Goal: Find specific page/section: Find specific page/section

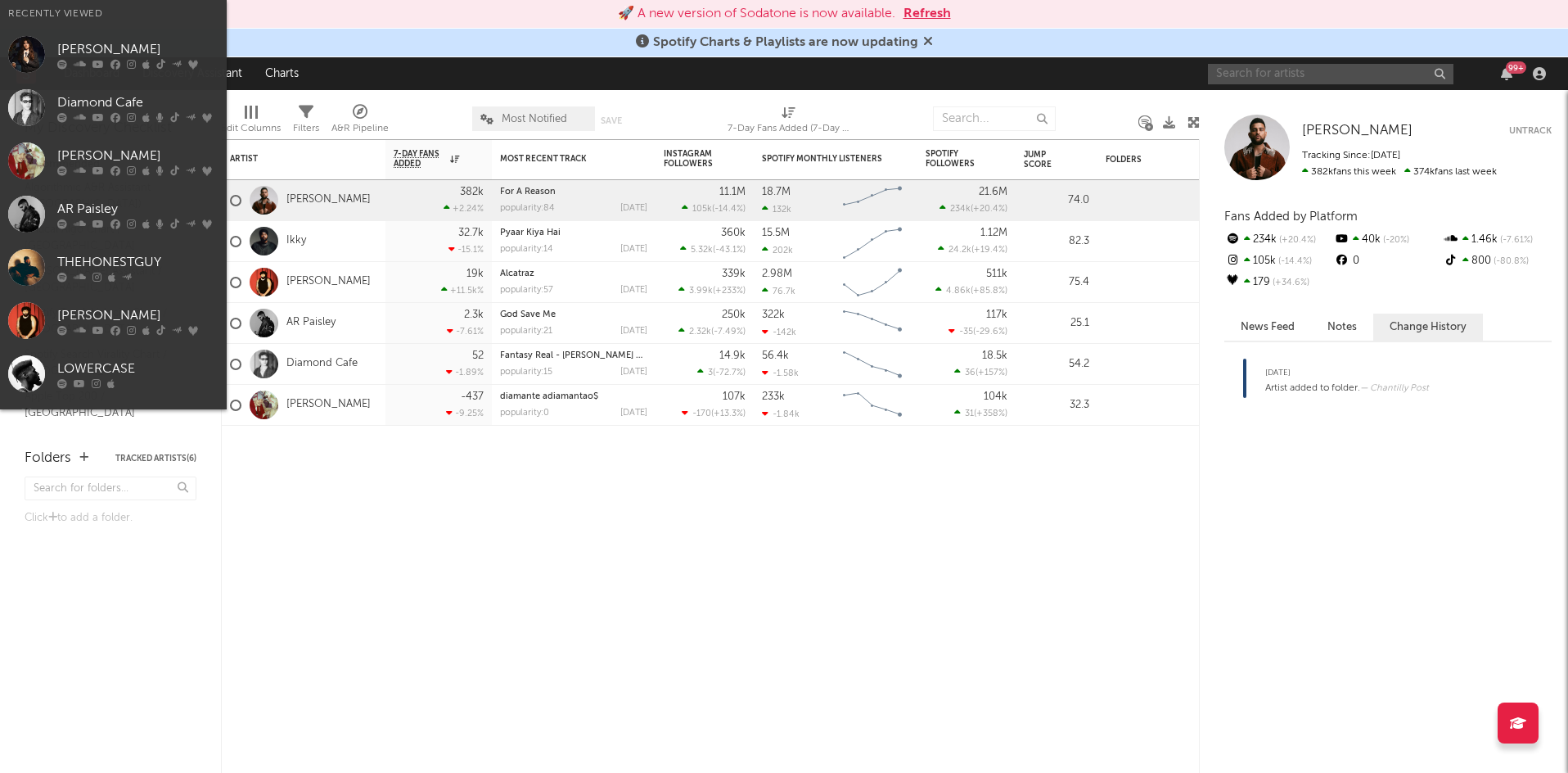
click at [1229, 78] on input "text" at bounding box center [1330, 74] width 245 height 20
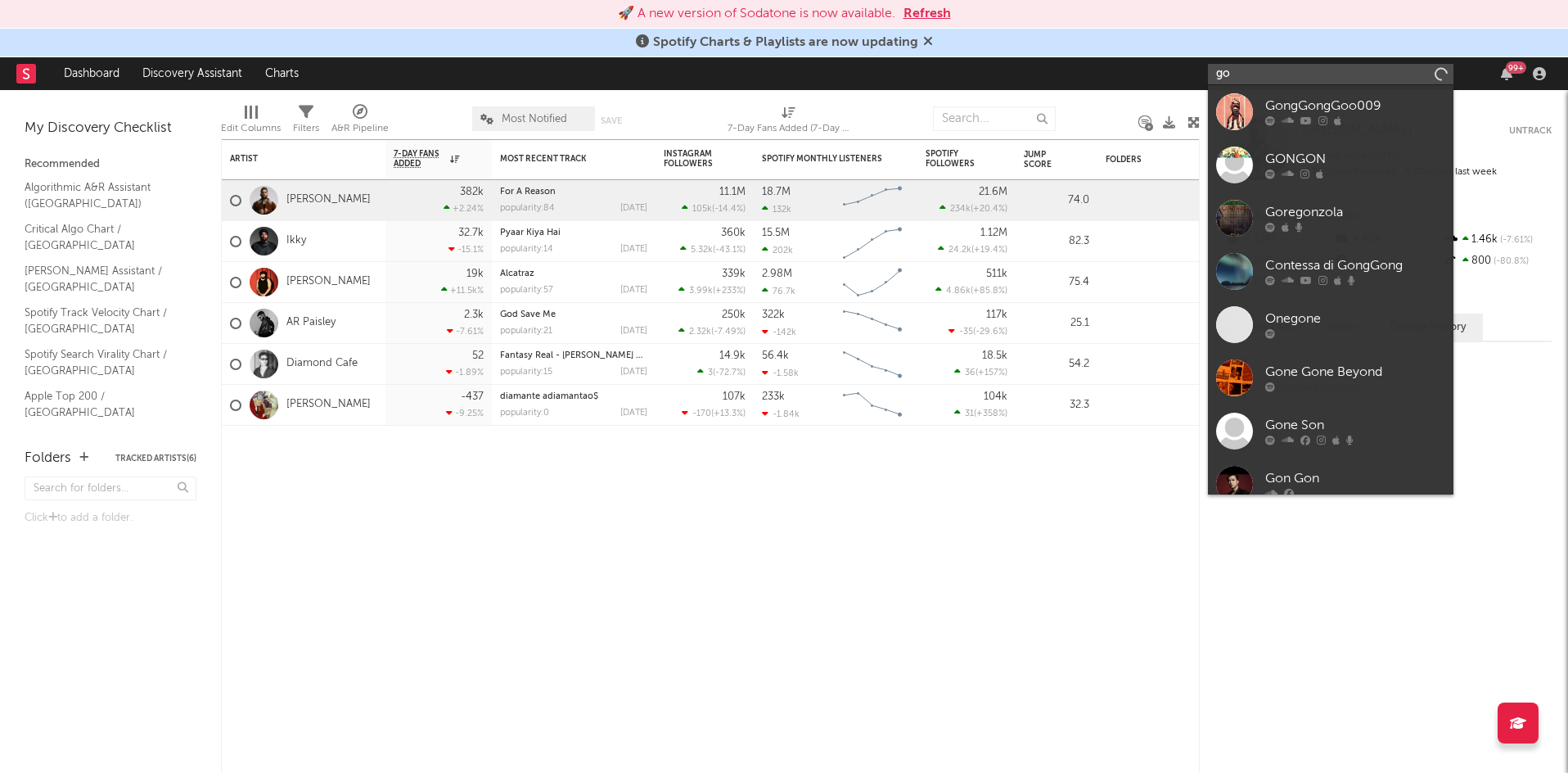
type input "g"
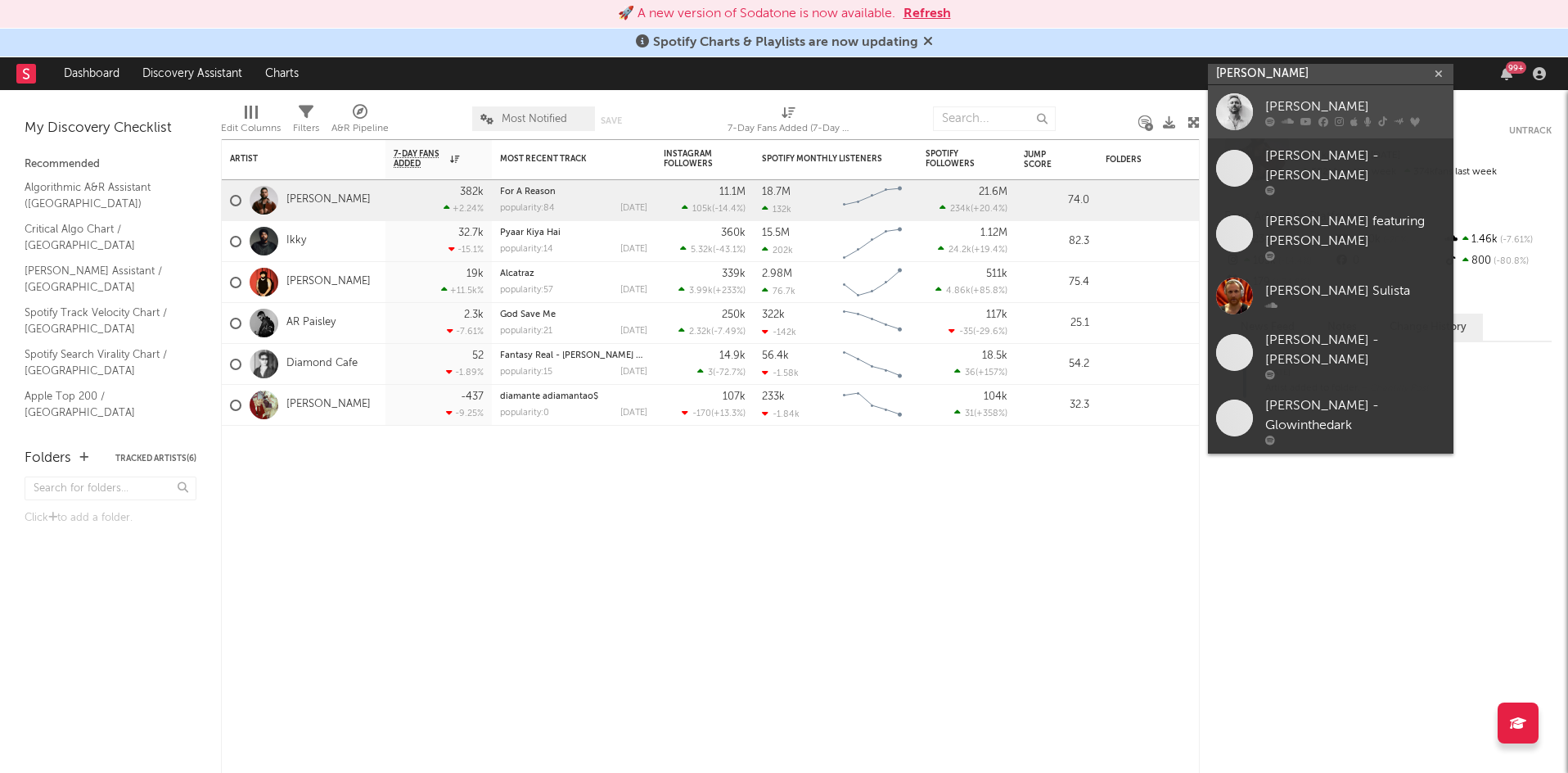
type input "[PERSON_NAME]"
click at [1328, 101] on div "[PERSON_NAME]" at bounding box center [1355, 106] width 180 height 19
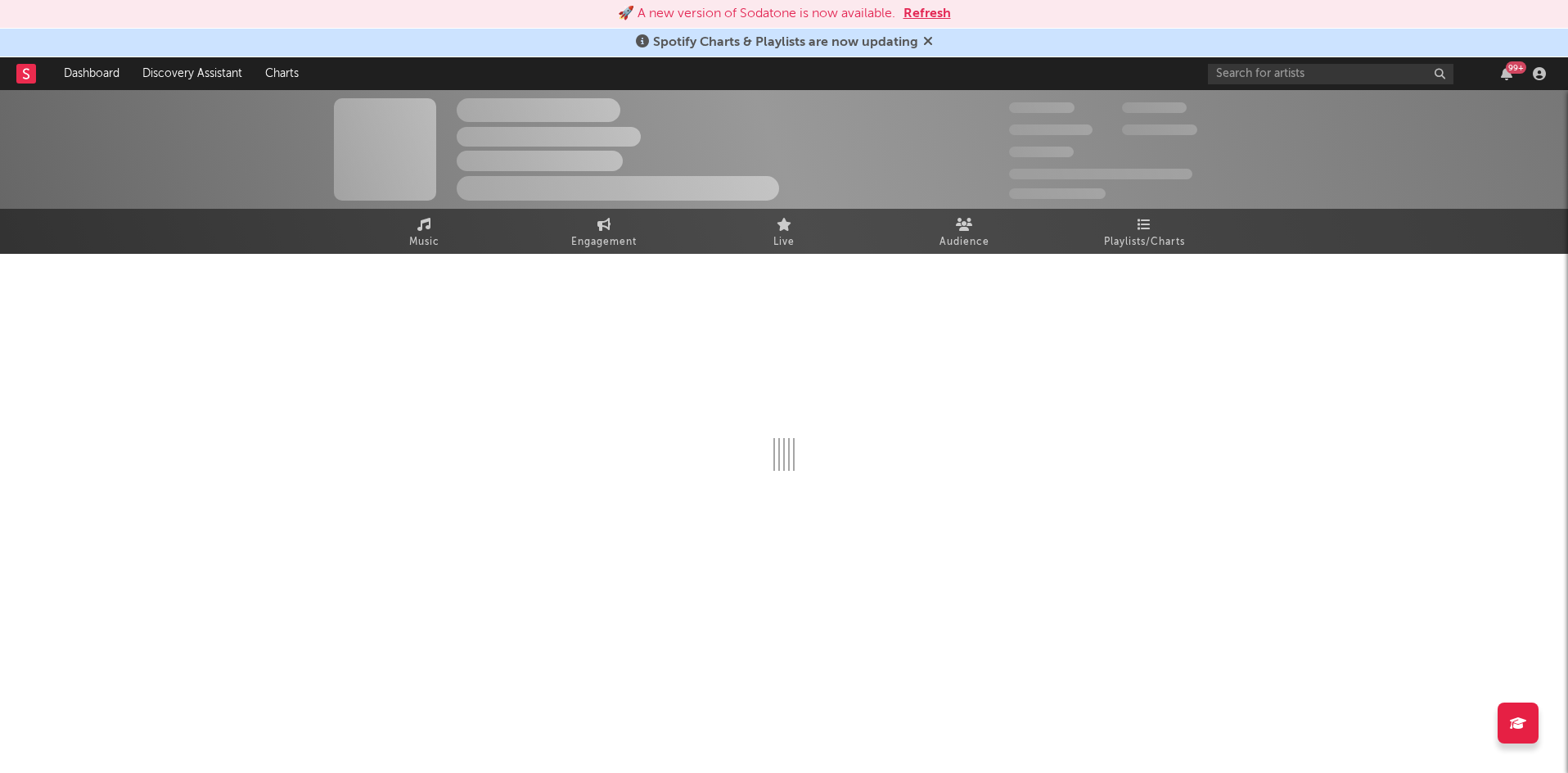
click at [925, 41] on icon at bounding box center [929, 41] width 10 height 14
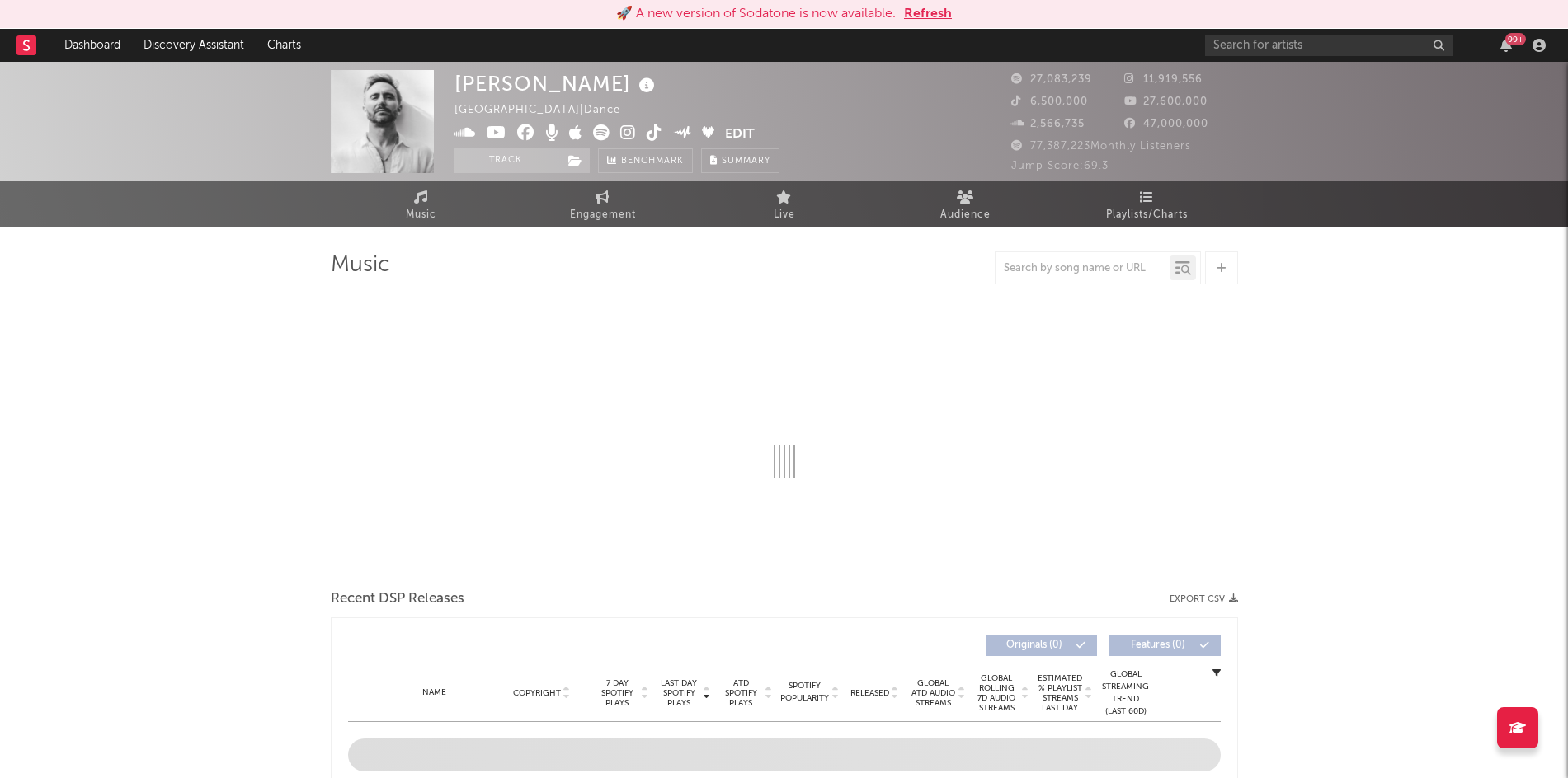
select select "6m"
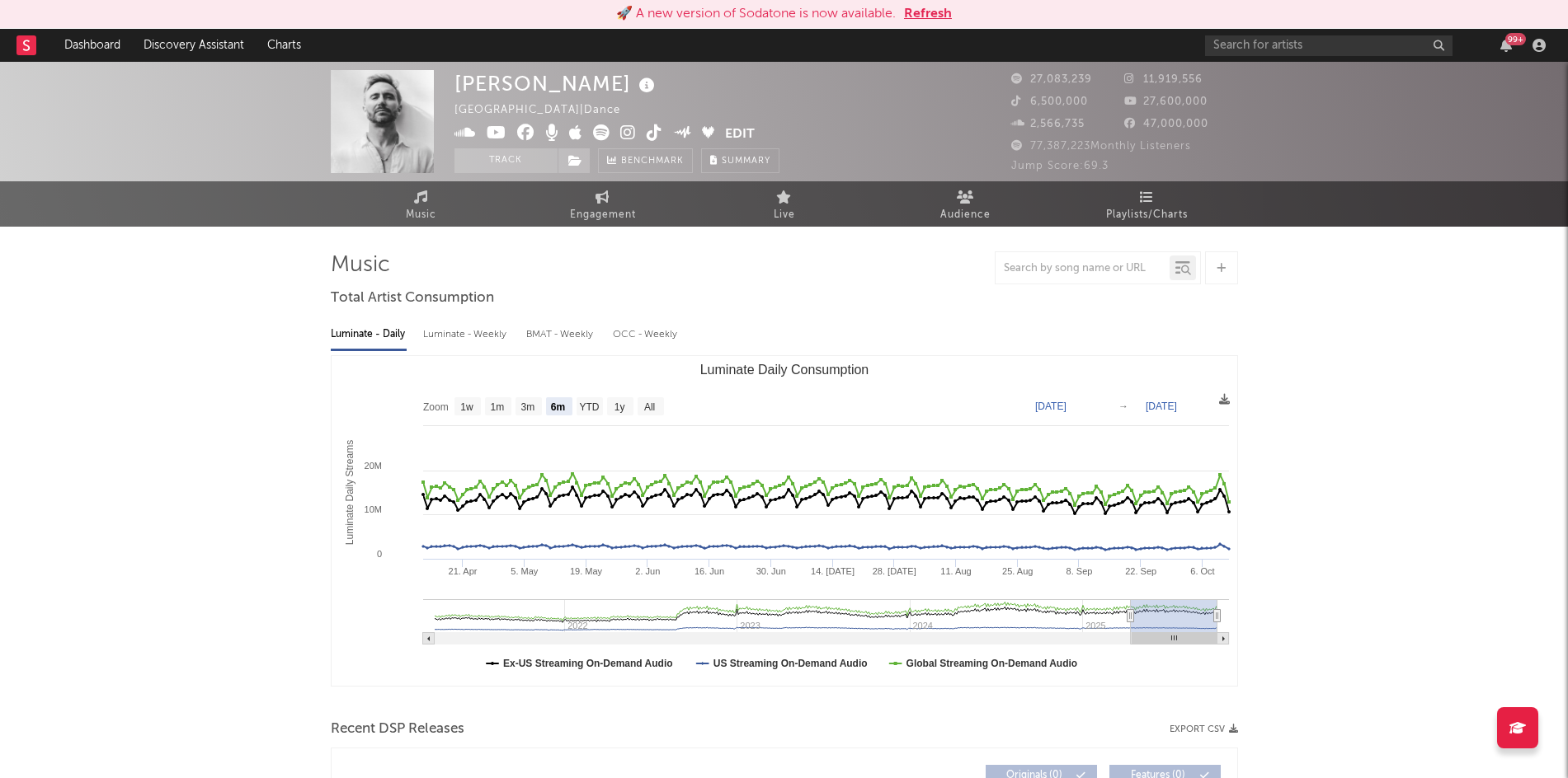
select select "6m"
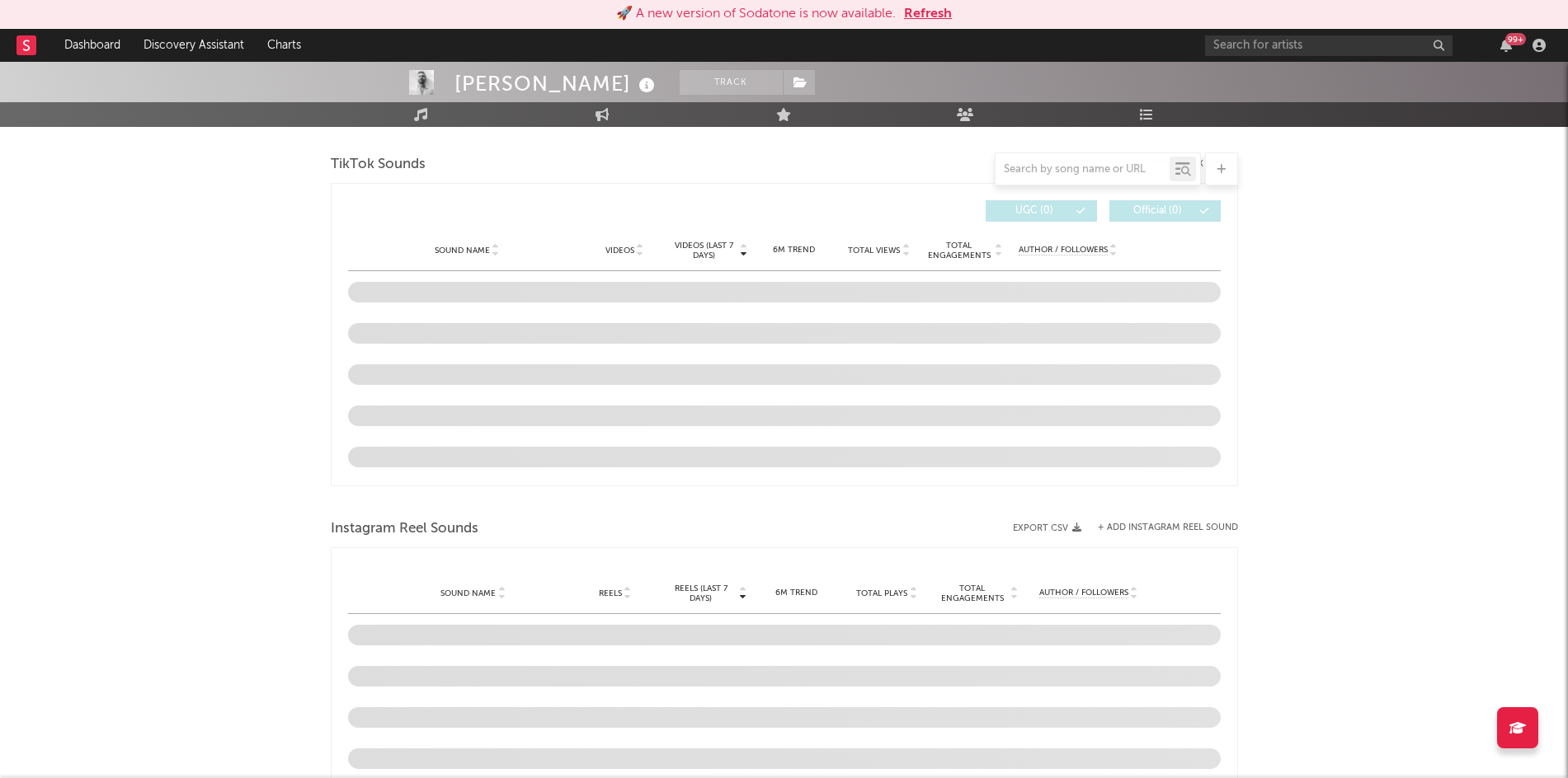
scroll to position [1069, 0]
